Goal: Transaction & Acquisition: Purchase product/service

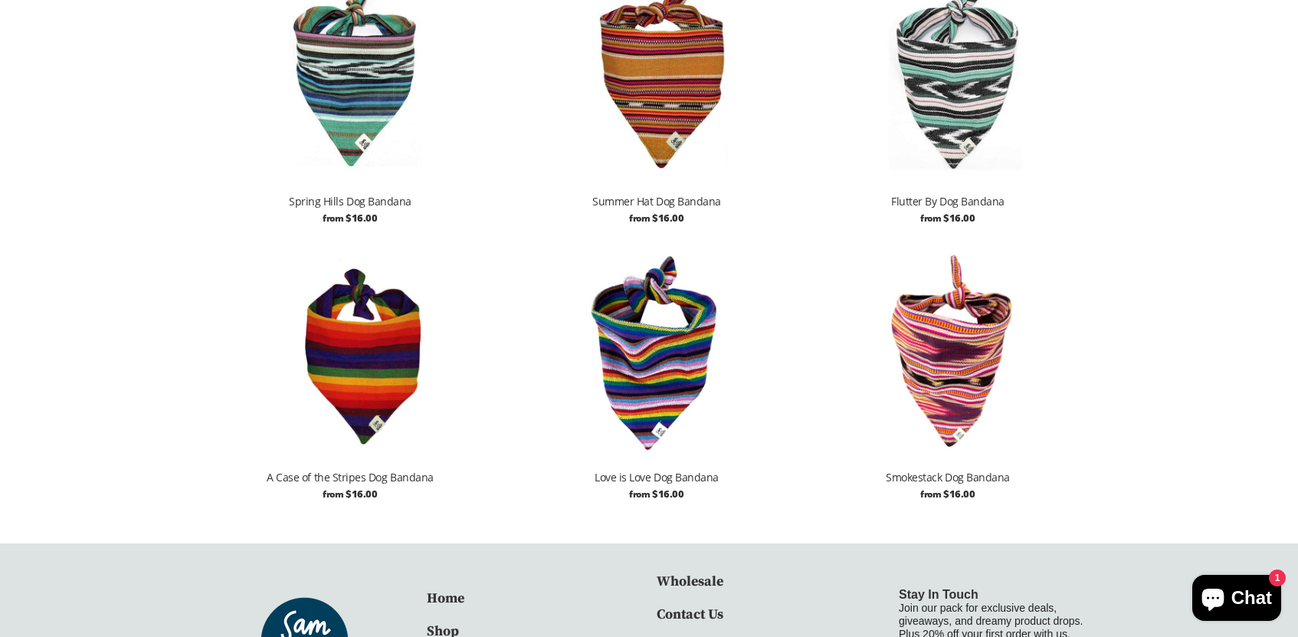
scroll to position [1678, 0]
click at [650, 362] on img at bounding box center [656, 349] width 291 height 218
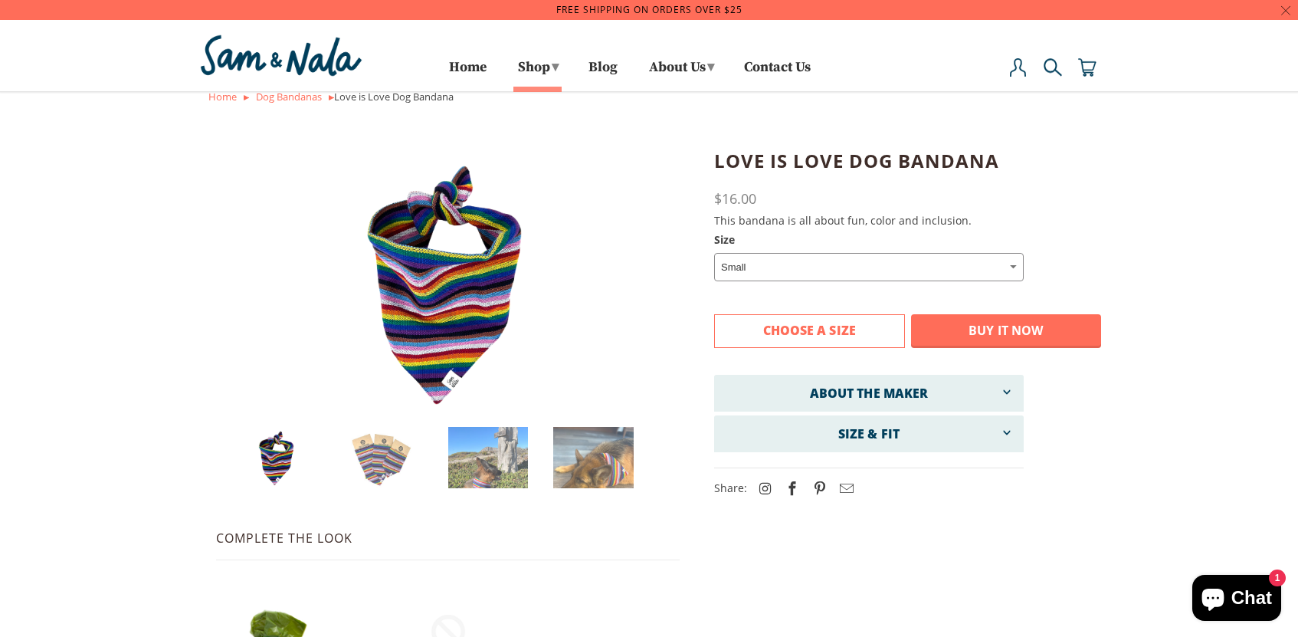
click at [769, 267] on select "Small Medium Large" at bounding box center [868, 267] width 309 height 28
select select "Large"
click at [714, 253] on select "Small Medium Large" at bounding box center [868, 267] width 309 height 28
click at [782, 331] on span "Add to Cart" at bounding box center [810, 330] width 84 height 17
click at [491, 437] on div at bounding box center [649, 318] width 1298 height 637
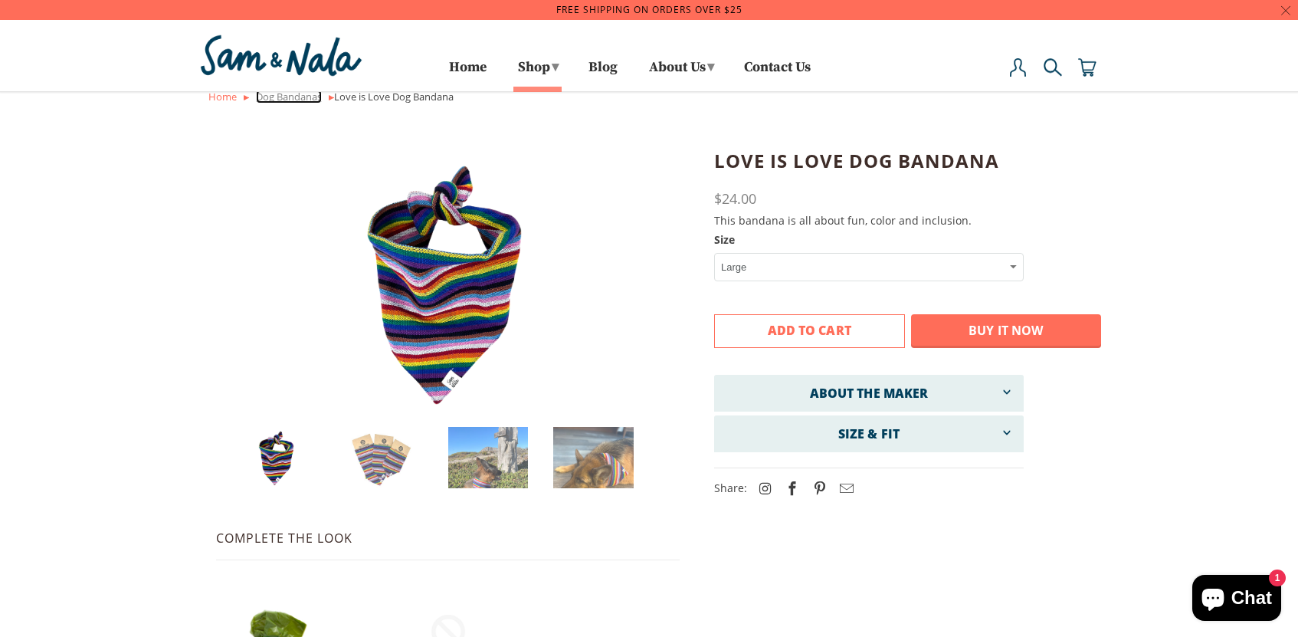
click at [306, 98] on link "Dog Bandanas" at bounding box center [289, 97] width 66 height 14
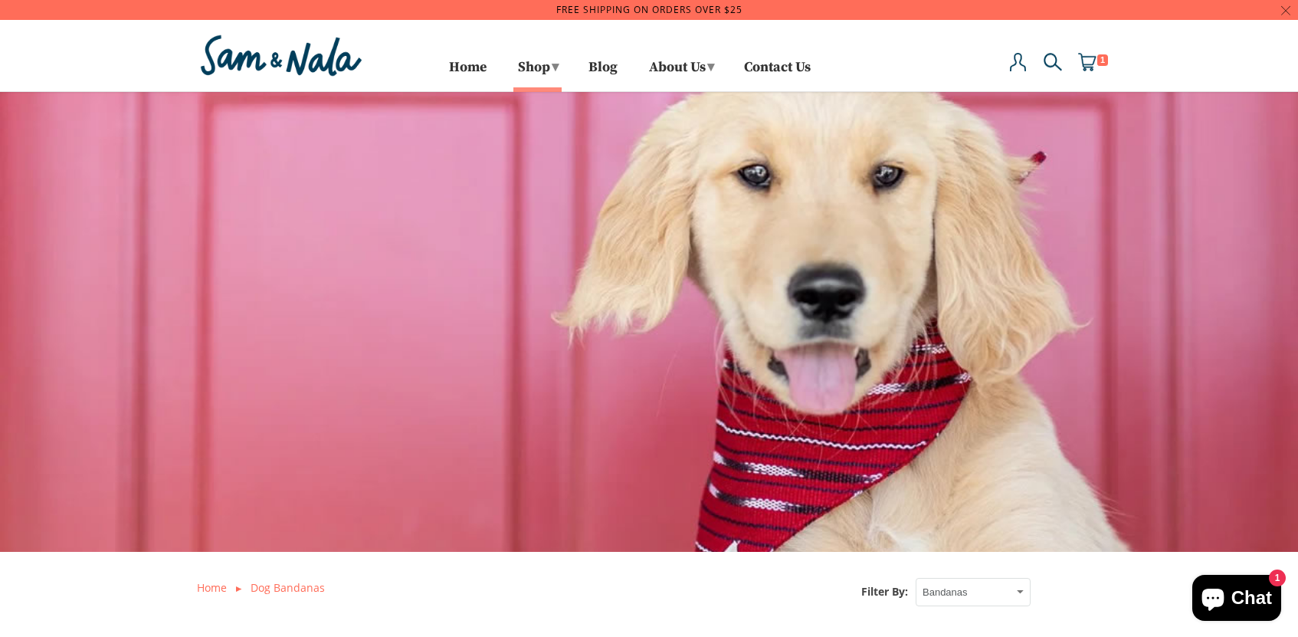
click at [1094, 64] on img at bounding box center [1087, 62] width 18 height 18
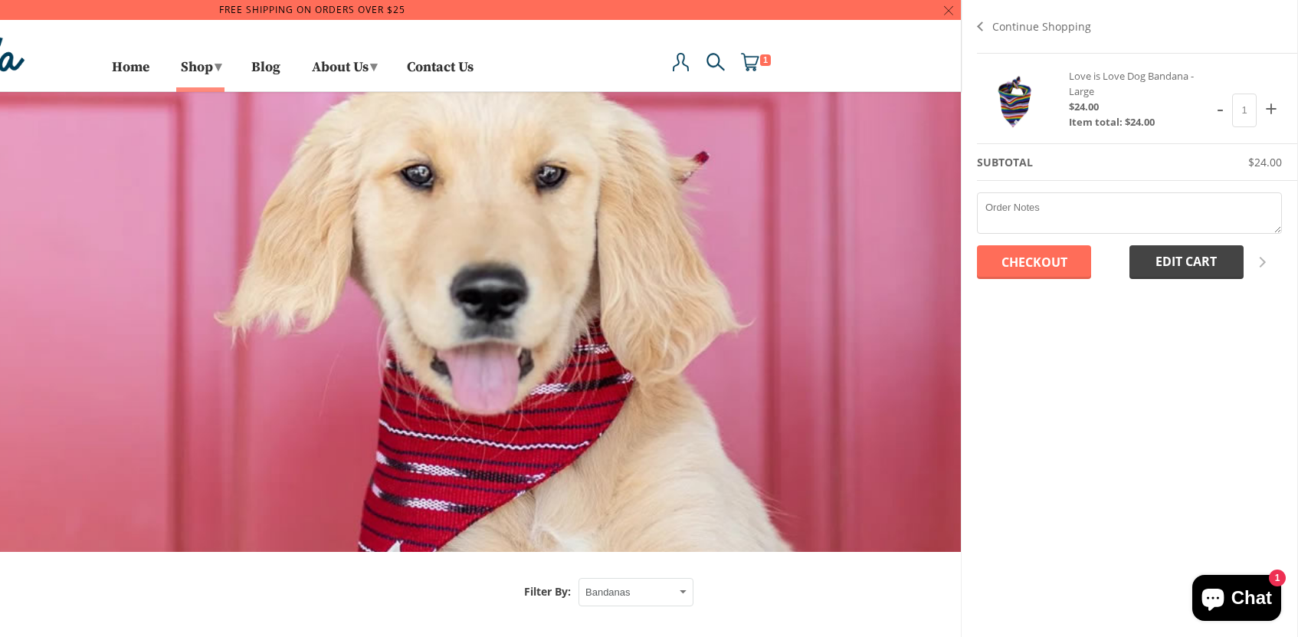
click at [1058, 264] on input "Checkout" at bounding box center [1034, 262] width 114 height 34
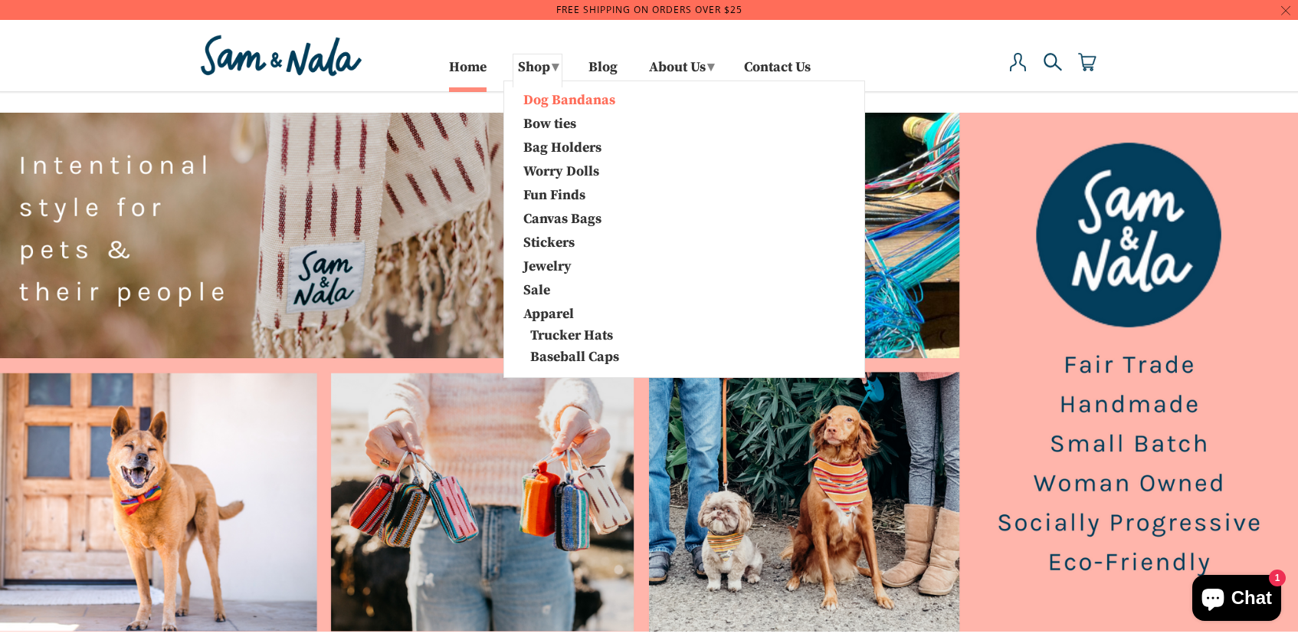
click at [525, 98] on link "Dog Bandanas" at bounding box center [592, 99] width 161 height 20
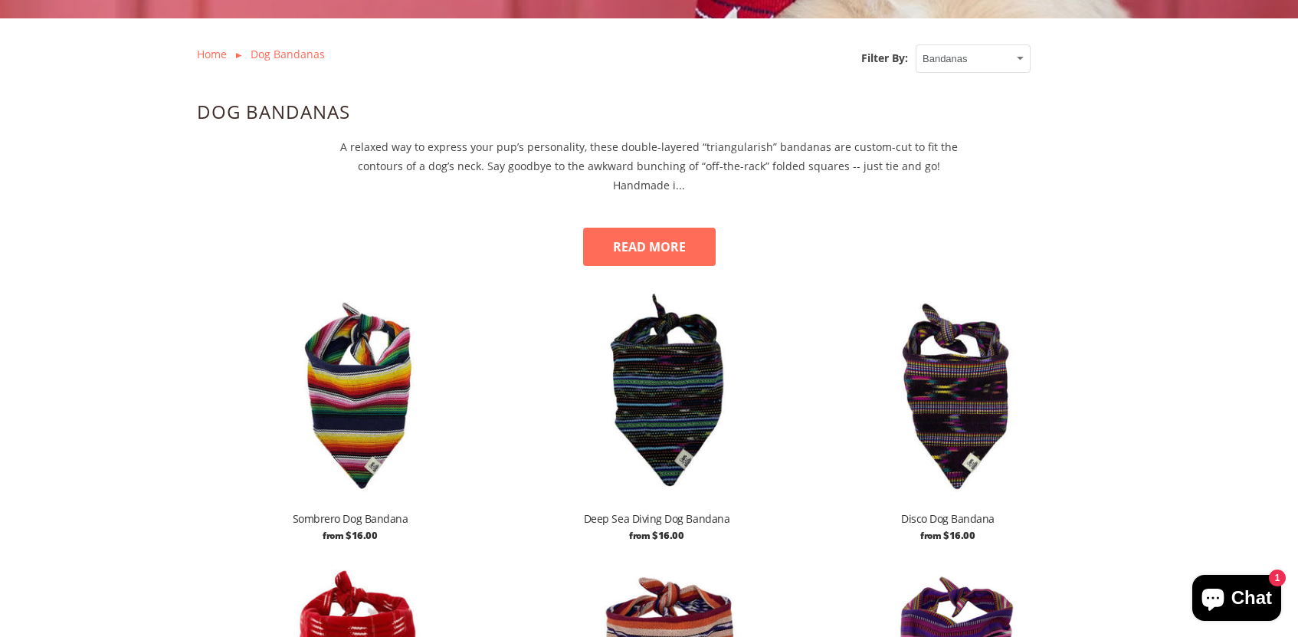
scroll to position [539, 0]
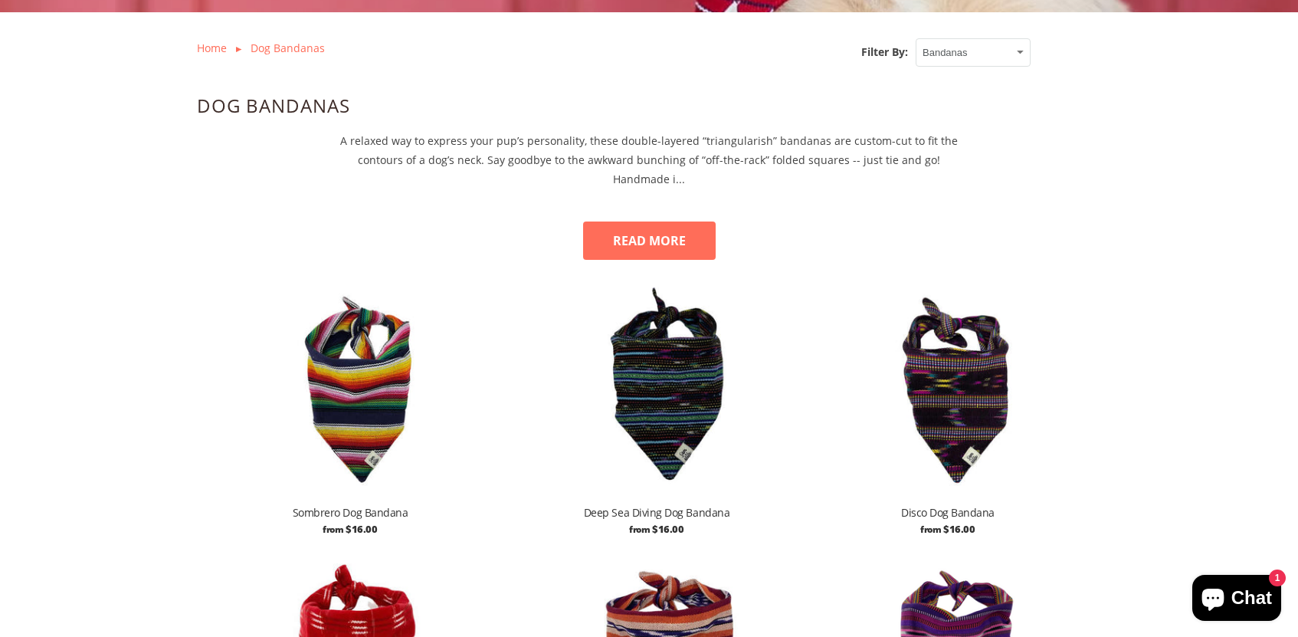
click at [650, 237] on button "READ MORE" at bounding box center [649, 240] width 133 height 38
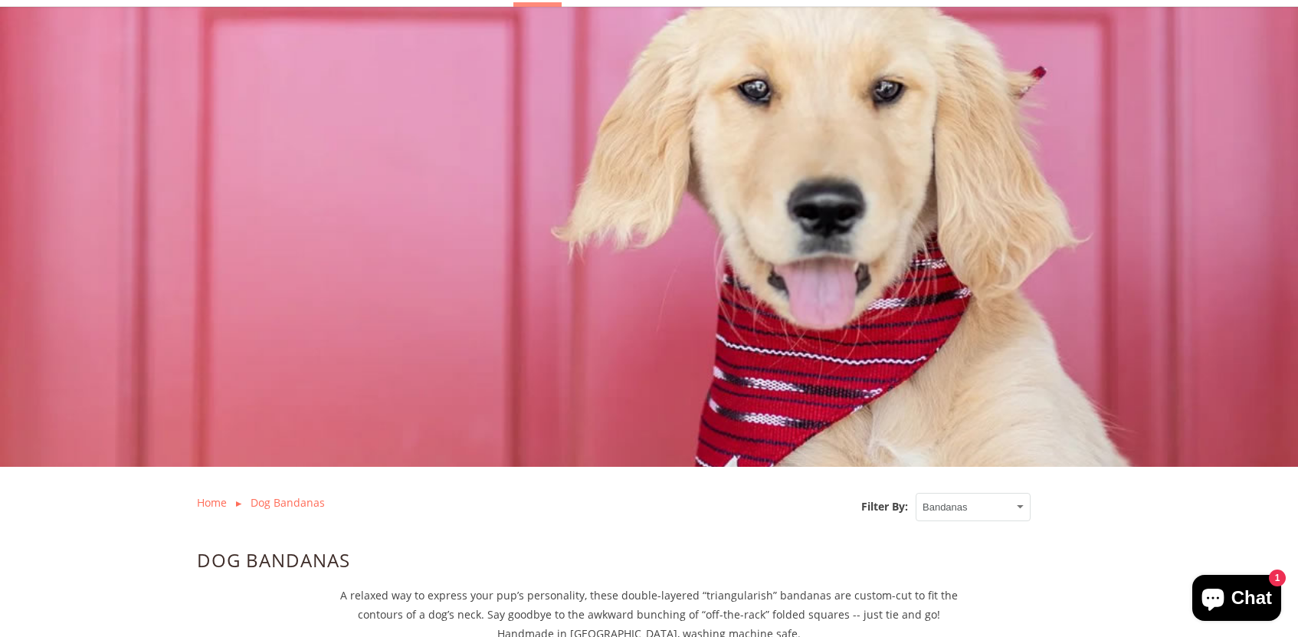
scroll to position [0, 0]
